Goal: Complete application form

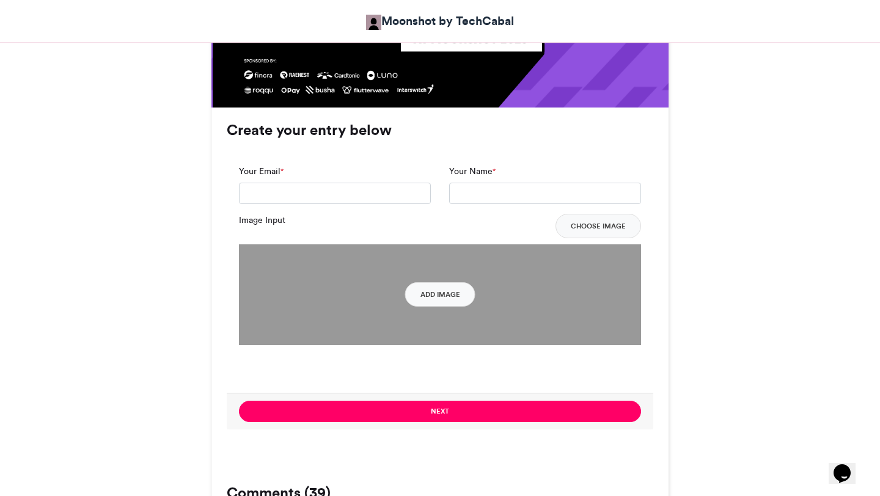
scroll to position [855, 0]
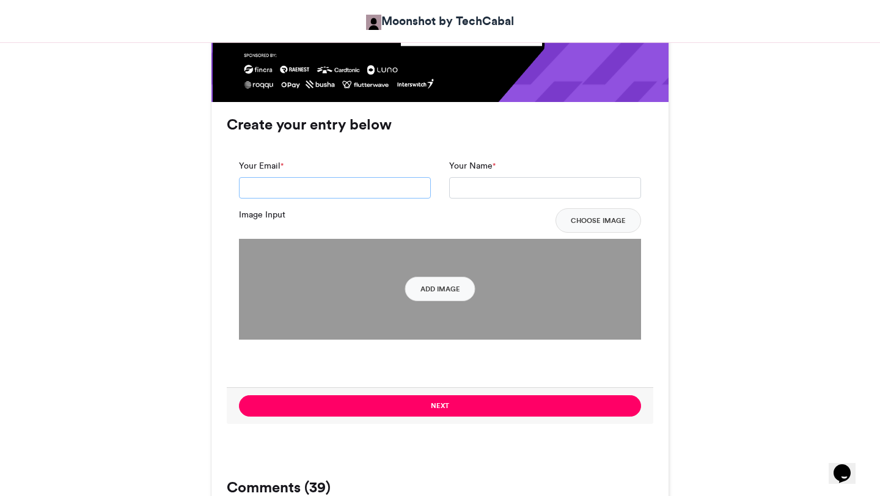
click at [381, 186] on input "Your Email *" at bounding box center [335, 188] width 192 height 22
type input "**********"
click at [485, 191] on input "Your Name *" at bounding box center [545, 188] width 192 height 22
type input "**********"
click at [454, 287] on button "Add Image" at bounding box center [440, 289] width 70 height 24
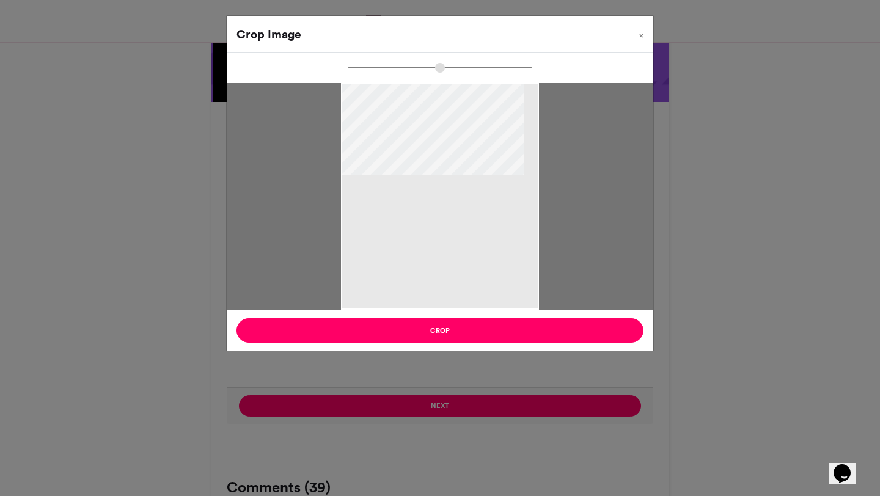
type input "******"
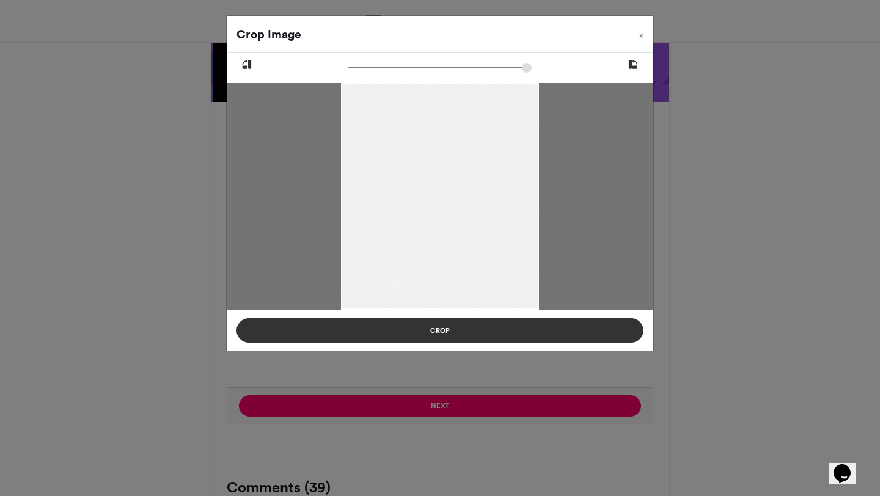
click at [410, 337] on button "Crop" at bounding box center [440, 331] width 407 height 24
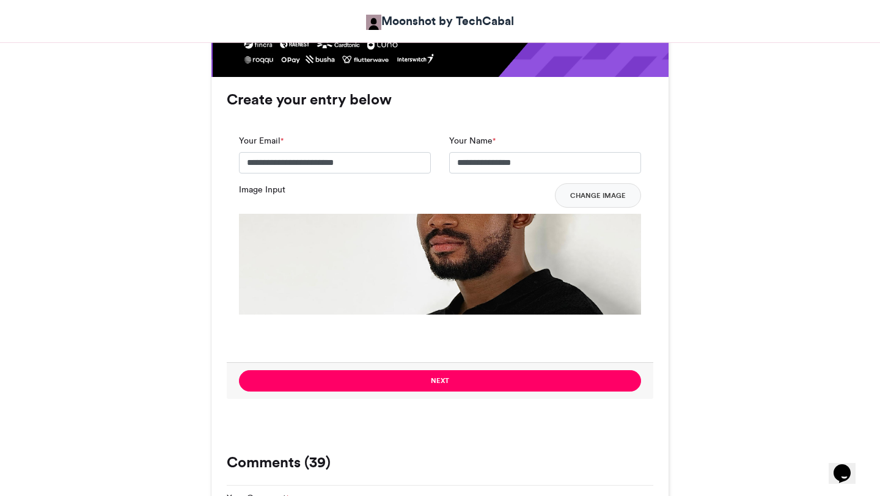
scroll to position [833, 0]
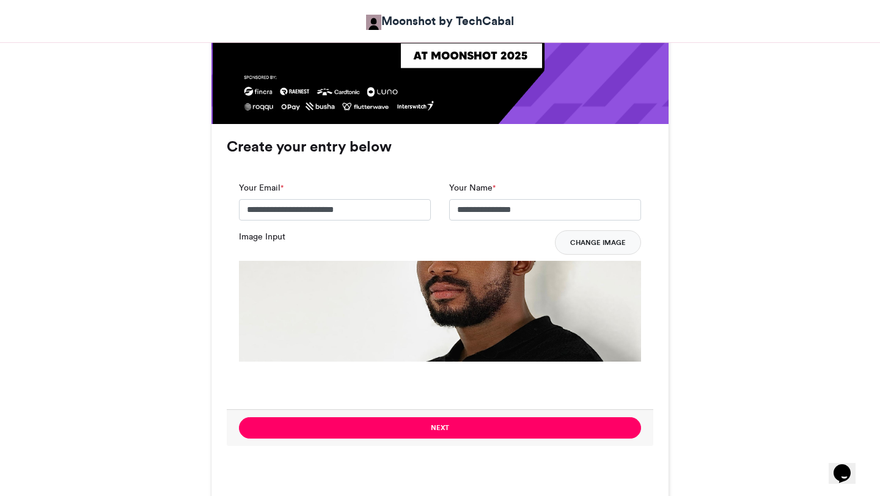
click at [590, 238] on button "Change Image" at bounding box center [598, 242] width 86 height 24
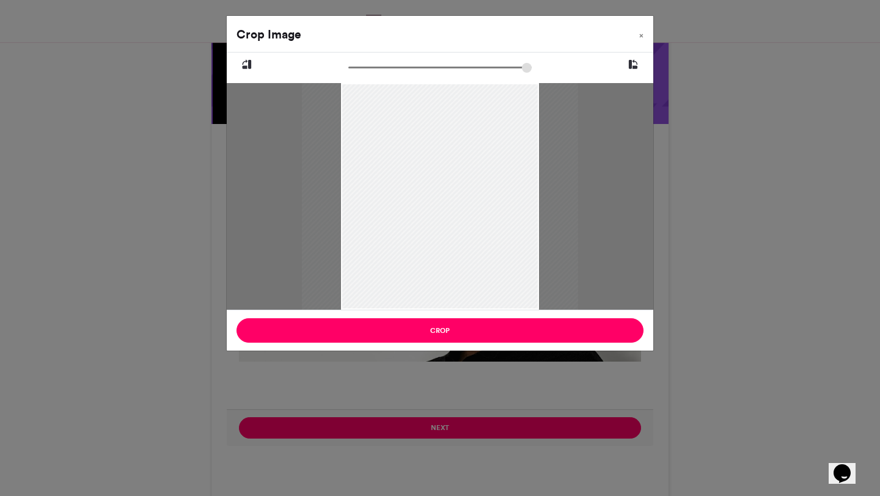
drag, startPoint x: 353, startPoint y: 68, endPoint x: 362, endPoint y: 58, distance: 13.4
click at [362, 62] on input "zoom" at bounding box center [439, 68] width 183 height 12
drag, startPoint x: 433, startPoint y: 200, endPoint x: 410, endPoint y: 200, distance: 23.2
click at [410, 200] on div at bounding box center [417, 196] width 276 height 368
type input "******"
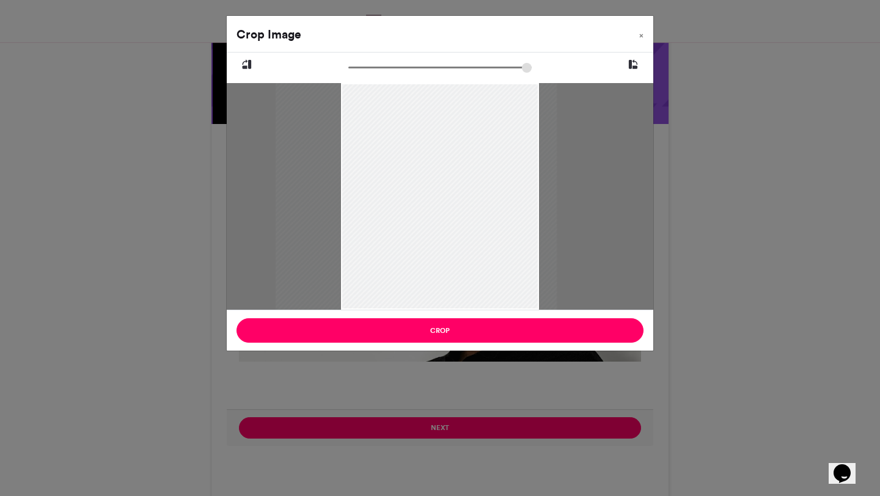
click at [363, 68] on input "zoom" at bounding box center [439, 68] width 183 height 12
drag, startPoint x: 452, startPoint y: 251, endPoint x: 445, endPoint y: 251, distance: 7.4
click at [445, 251] on div at bounding box center [408, 196] width 281 height 375
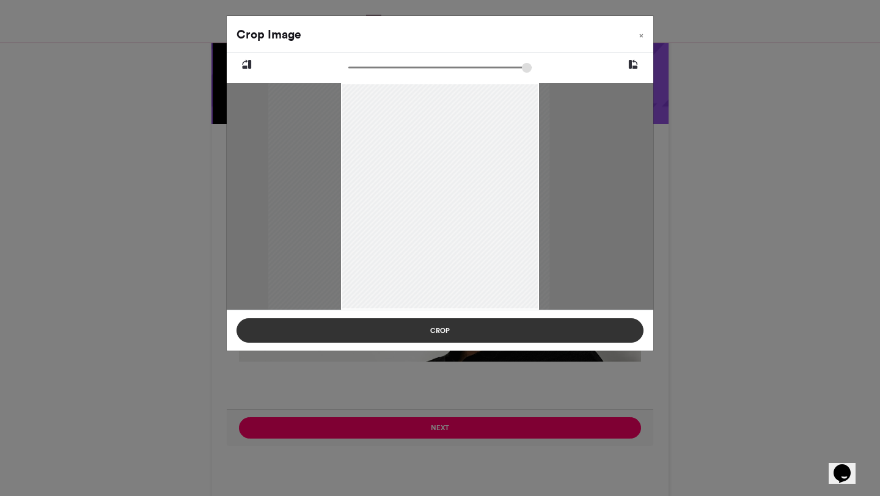
click at [492, 337] on button "Crop" at bounding box center [440, 331] width 407 height 24
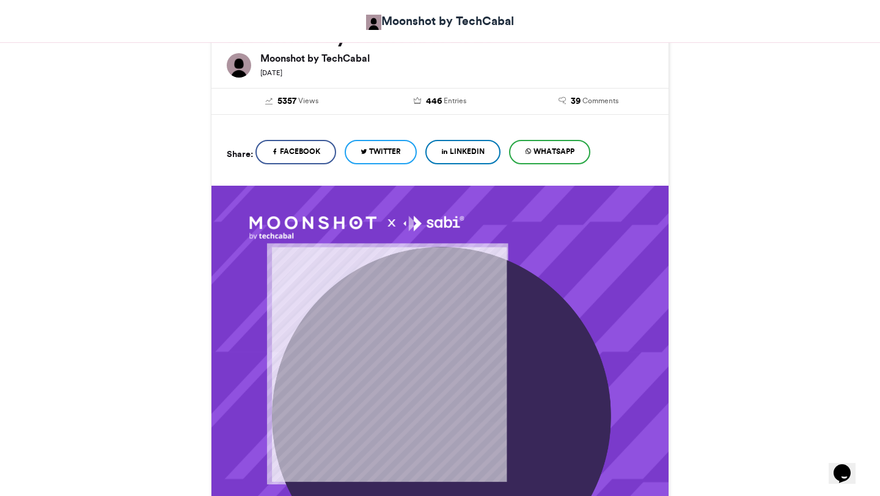
scroll to position [0, 0]
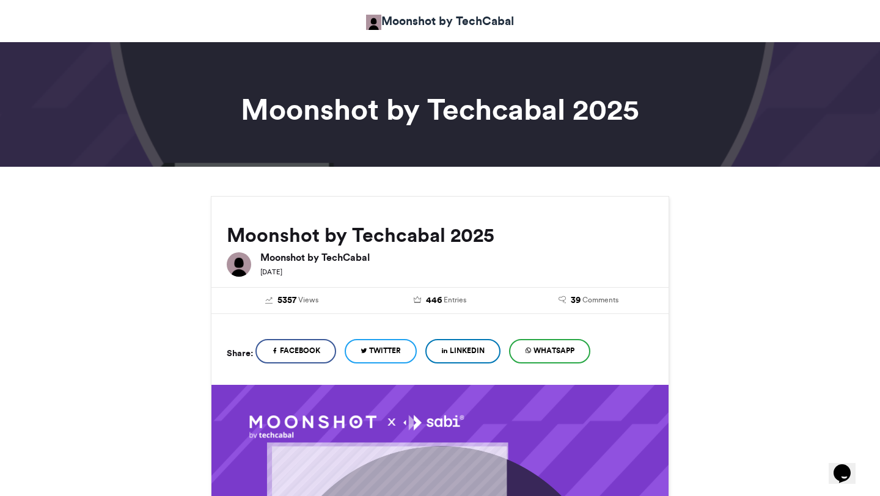
click at [537, 359] on link "WhatsApp" at bounding box center [549, 351] width 81 height 24
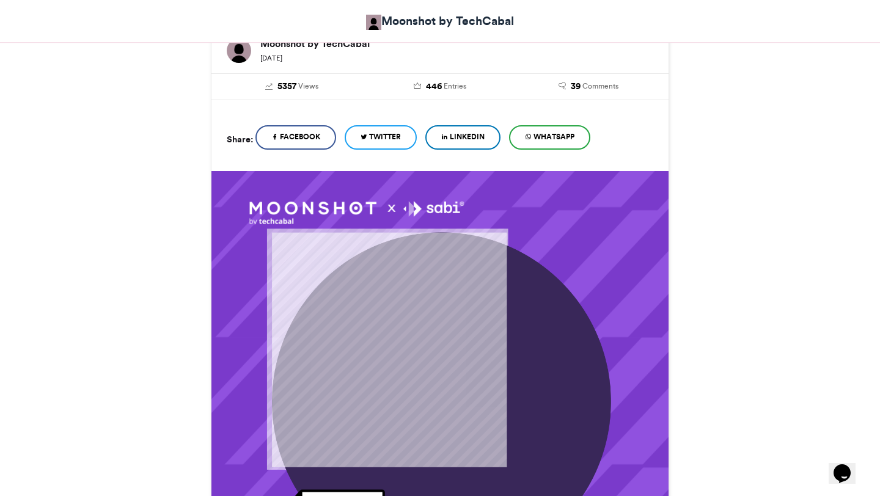
scroll to position [215, 0]
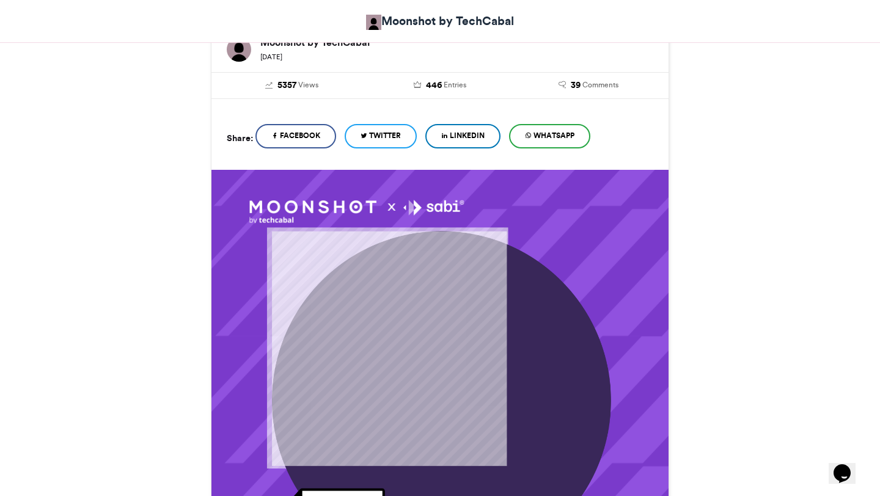
click at [459, 138] on span "LinkedIn" at bounding box center [467, 135] width 35 height 11
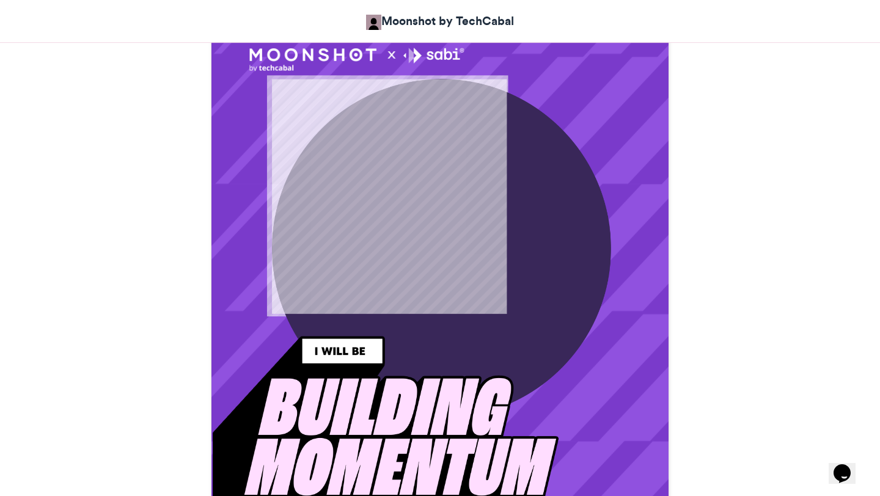
scroll to position [377, 0]
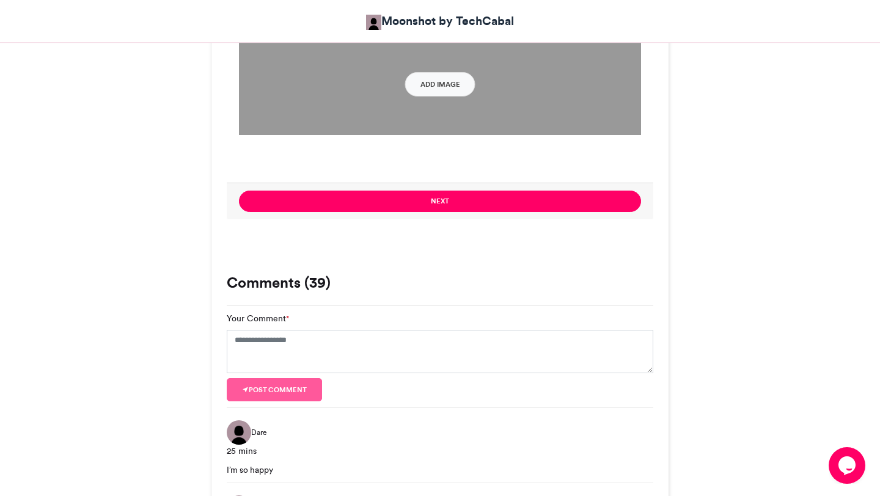
scroll to position [1078, 0]
